Goal: Navigation & Orientation: Find specific page/section

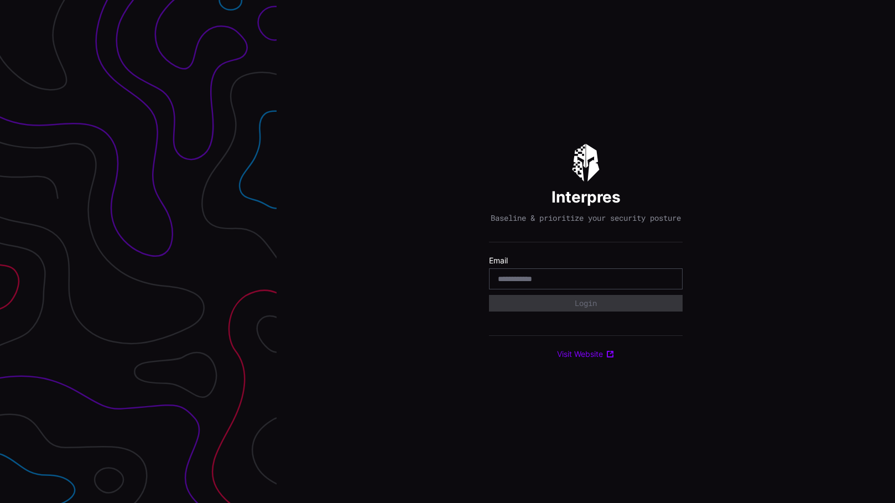
click at [633, 289] on div at bounding box center [586, 278] width 194 height 21
click at [633, 284] on input "email" at bounding box center [586, 279] width 176 height 10
type input "**********"
click at [651, 311] on button "Login" at bounding box center [585, 303] width 175 height 15
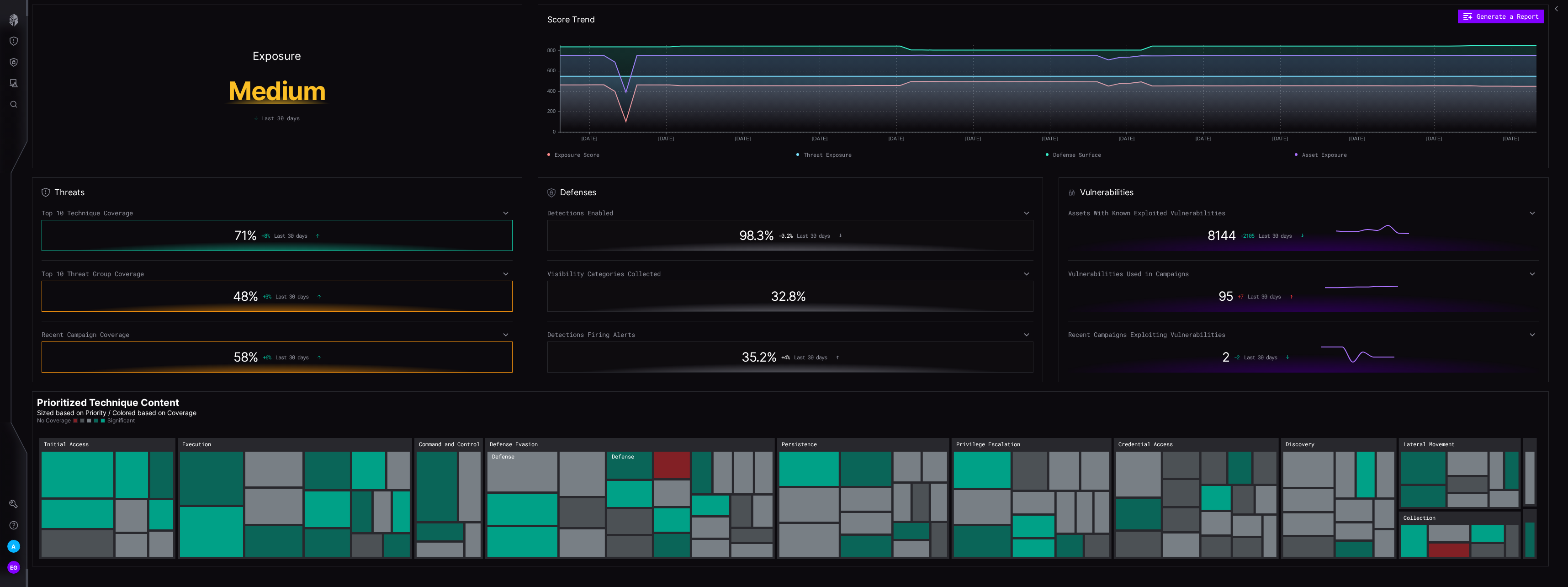
click at [505, 272] on icon at bounding box center [506, 273] width 7 height 7
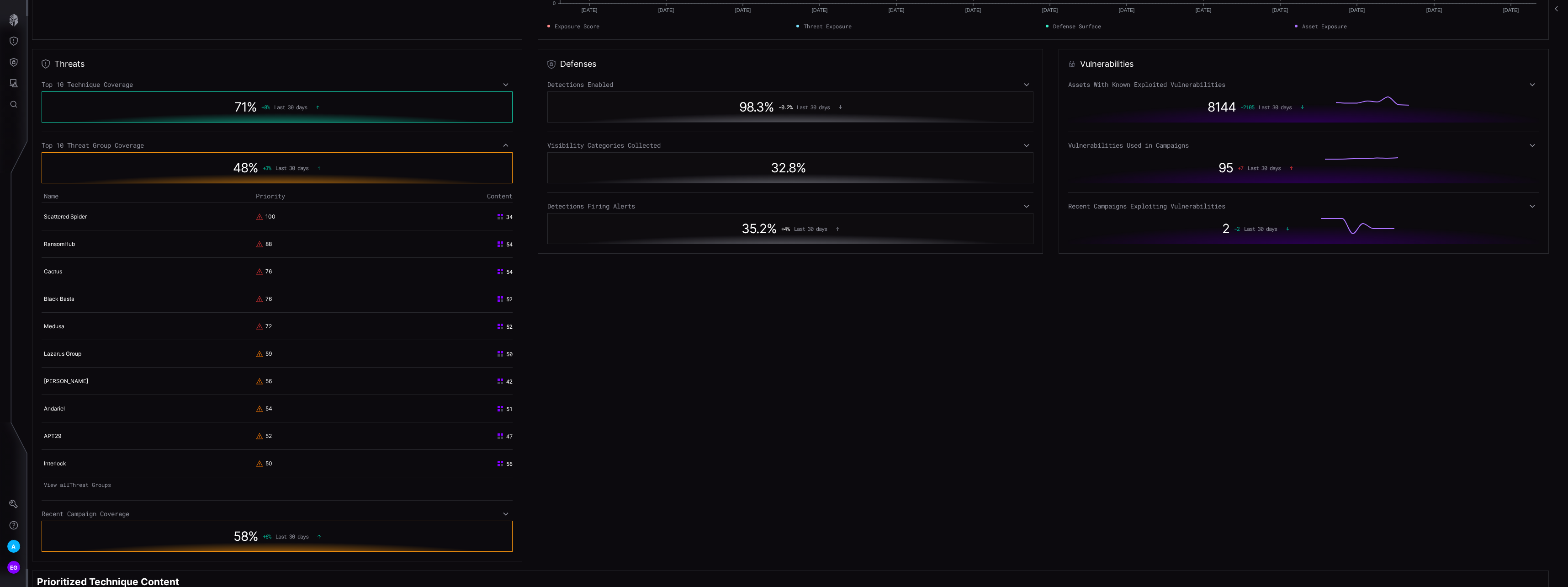
scroll to position [137, 0]
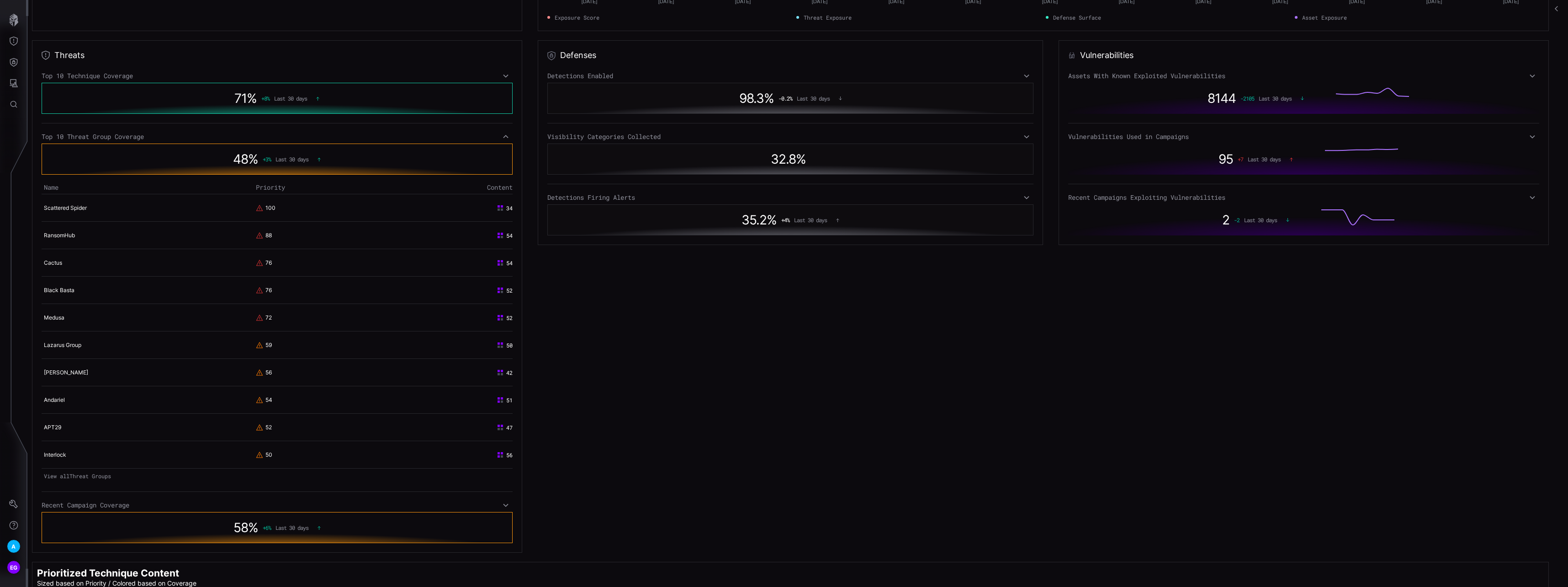
click at [503, 138] on icon at bounding box center [506, 136] width 7 height 7
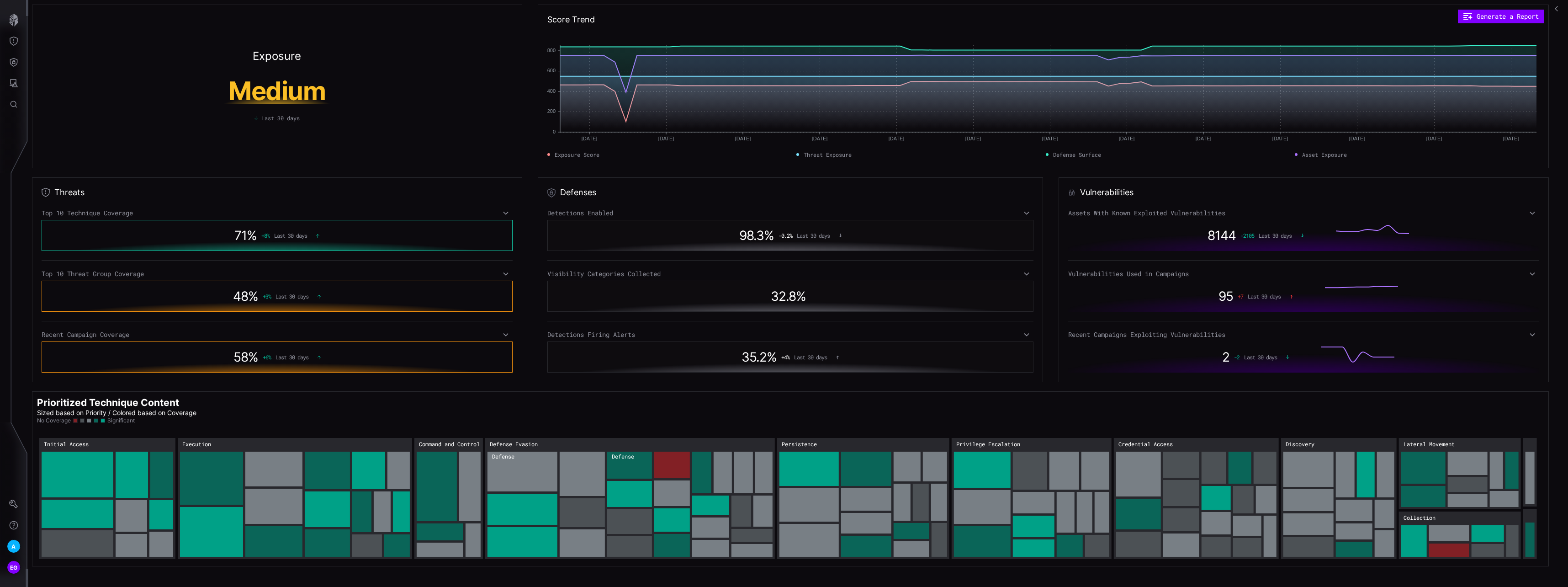
scroll to position [0, 0]
click at [17, 83] on icon "Attack Surface" at bounding box center [13, 83] width 9 height 9
click at [19, 59] on div at bounding box center [784, 293] width 1568 height 587
click at [14, 61] on icon "Defense Surface" at bounding box center [13, 62] width 9 height 9
click at [89, 126] on div "Integrations" at bounding box center [87, 124] width 69 height 12
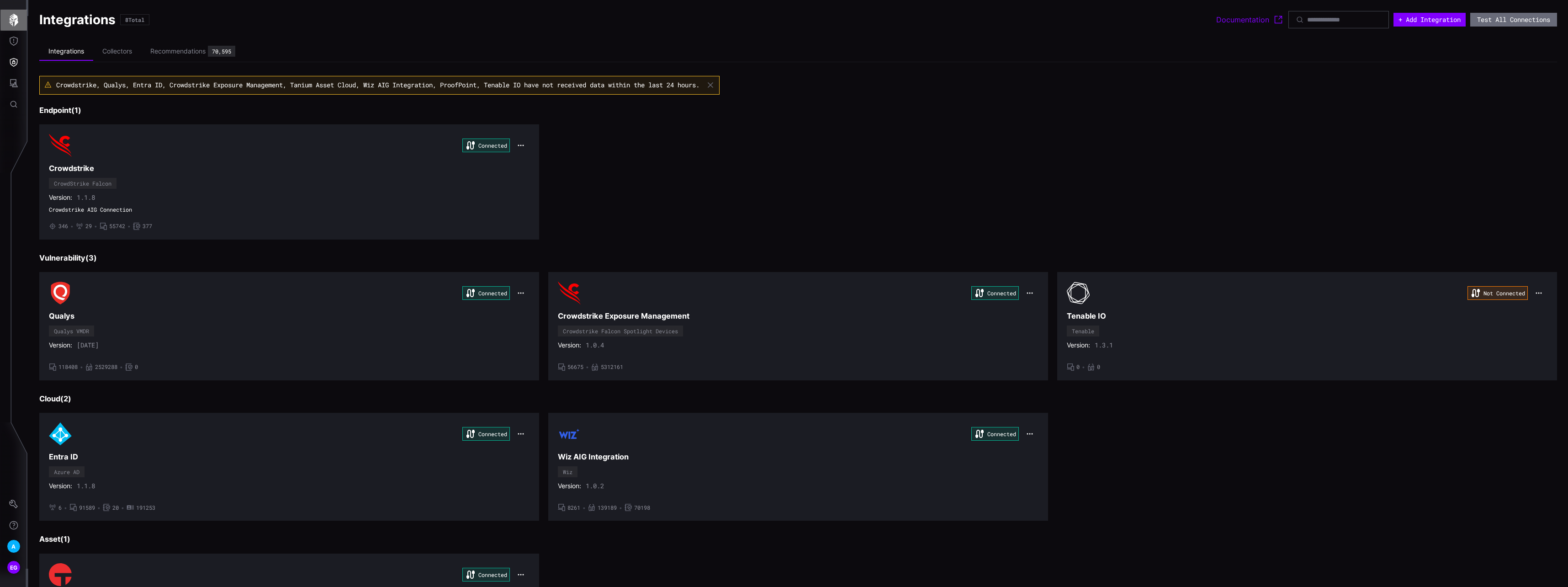
click at [14, 23] on icon "button" at bounding box center [13, 20] width 12 height 12
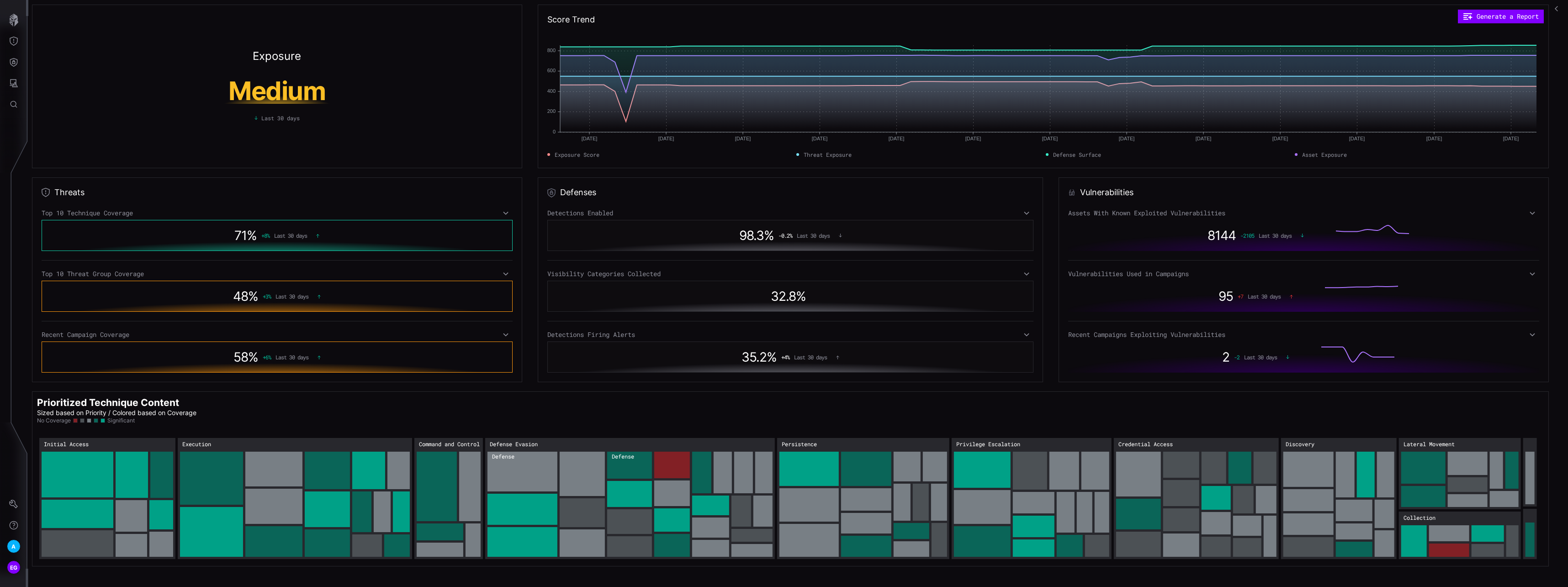
click at [739, 276] on icon at bounding box center [1532, 273] width 7 height 7
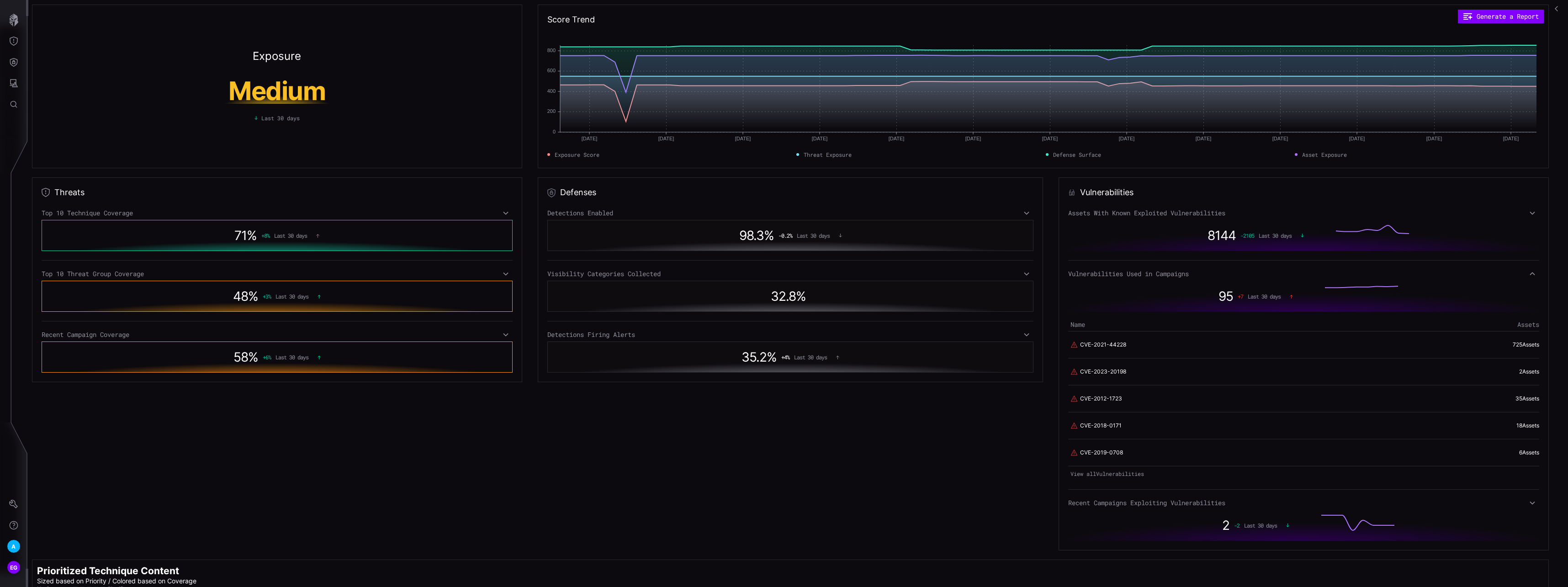
click at [739, 276] on icon at bounding box center [1532, 273] width 7 height 7
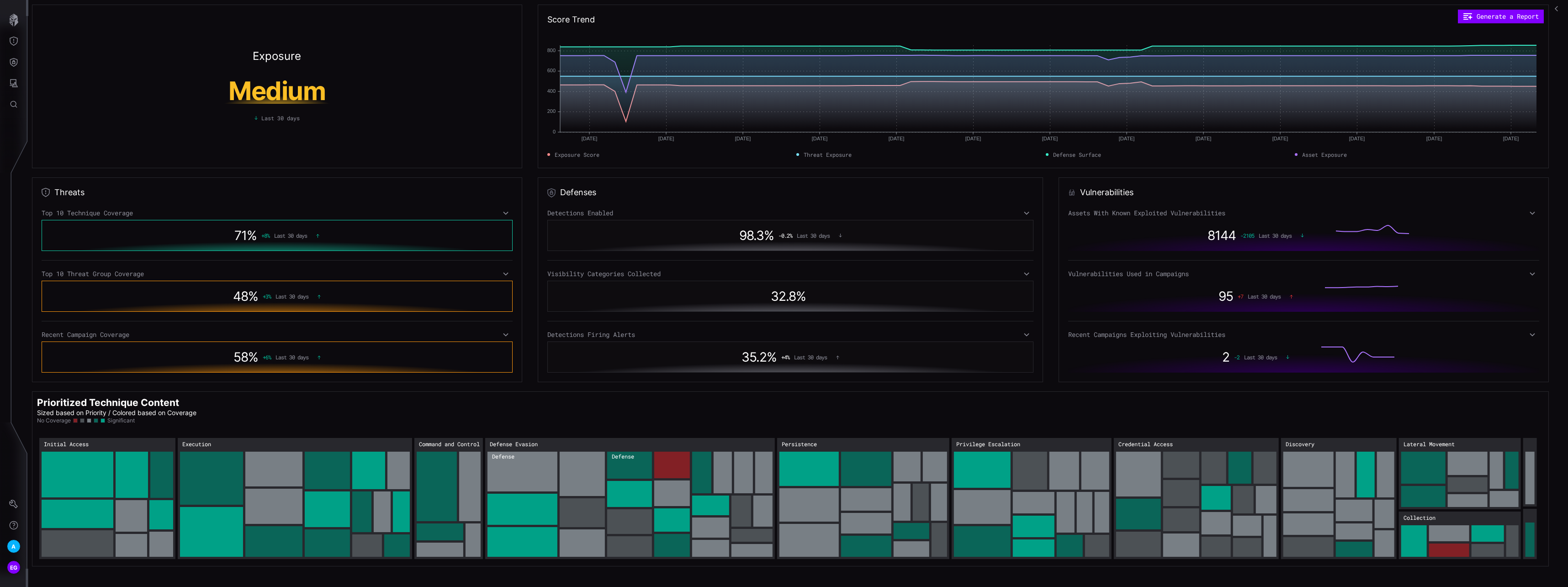
click at [739, 276] on icon at bounding box center [1532, 273] width 7 height 7
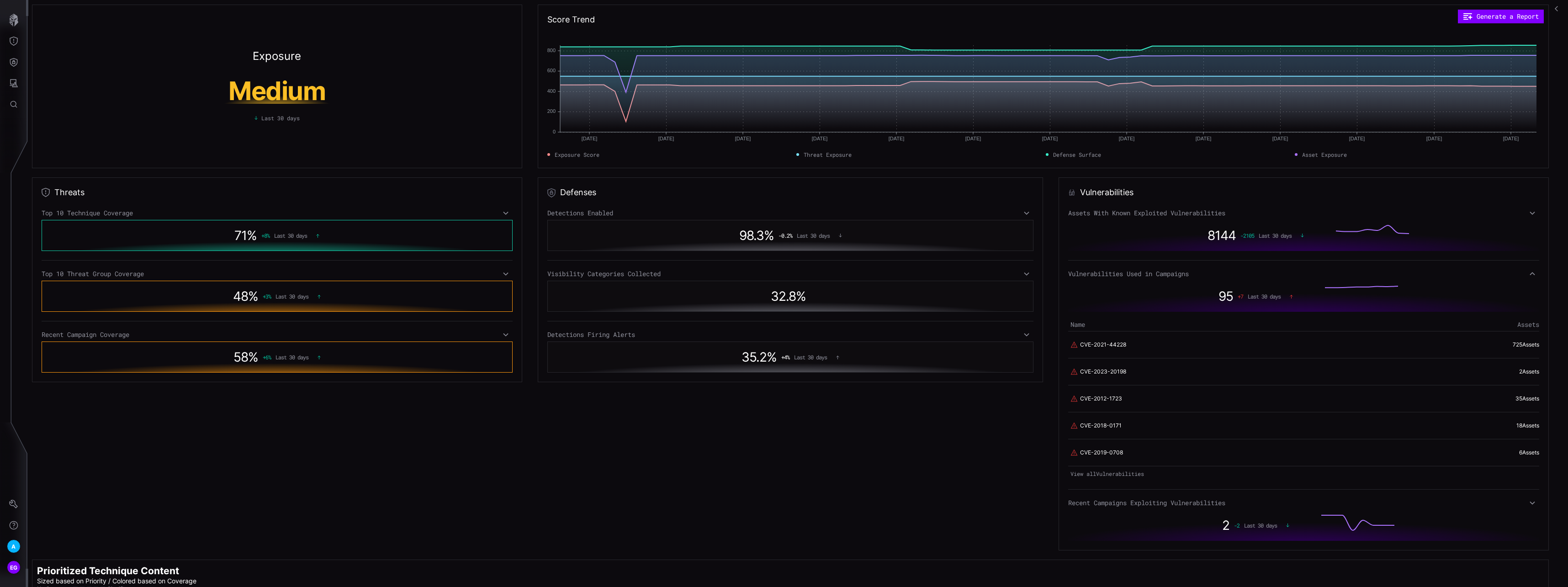
click at [739, 275] on icon at bounding box center [1532, 273] width 7 height 7
